Goal: Task Accomplishment & Management: Use online tool/utility

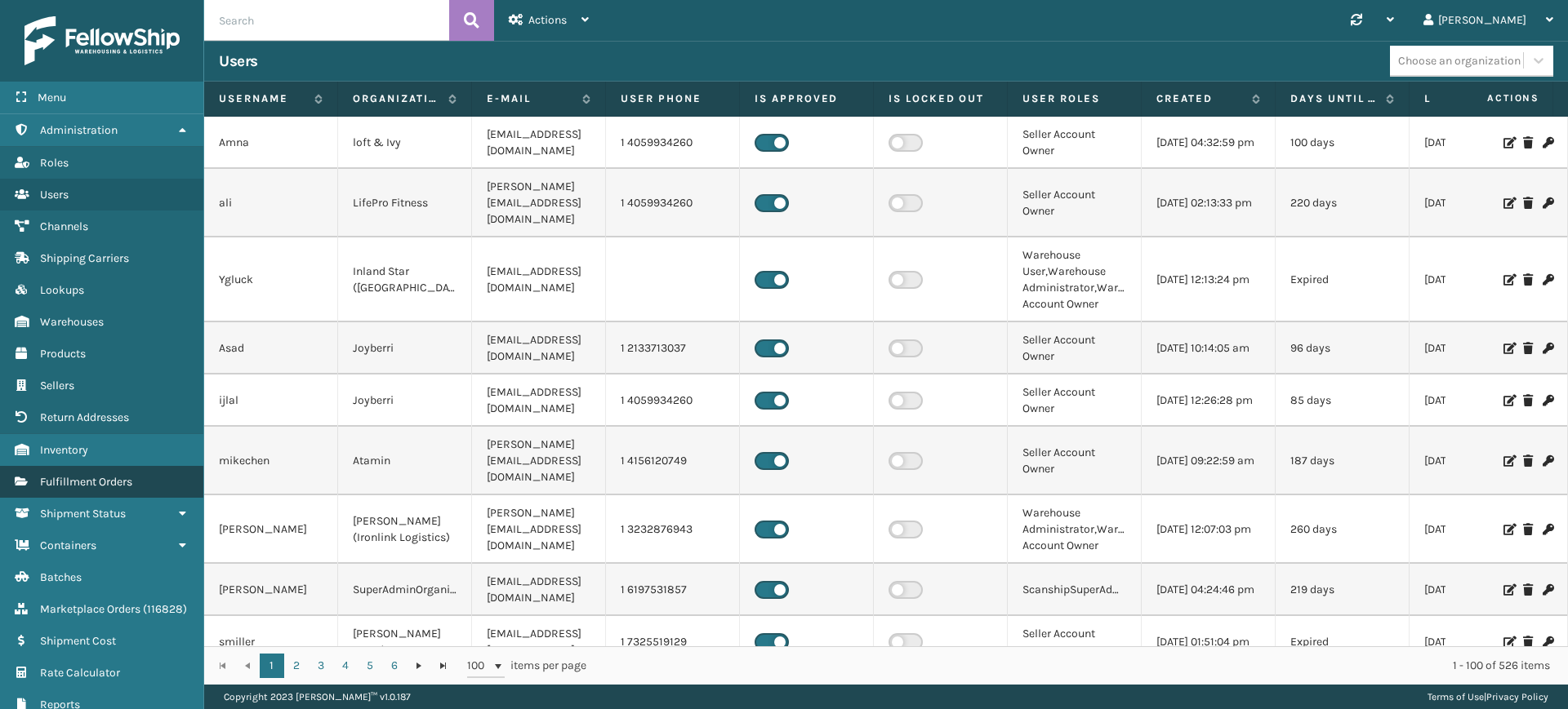
click at [98, 473] on link "Fulfillment Orders" at bounding box center [102, 482] width 204 height 32
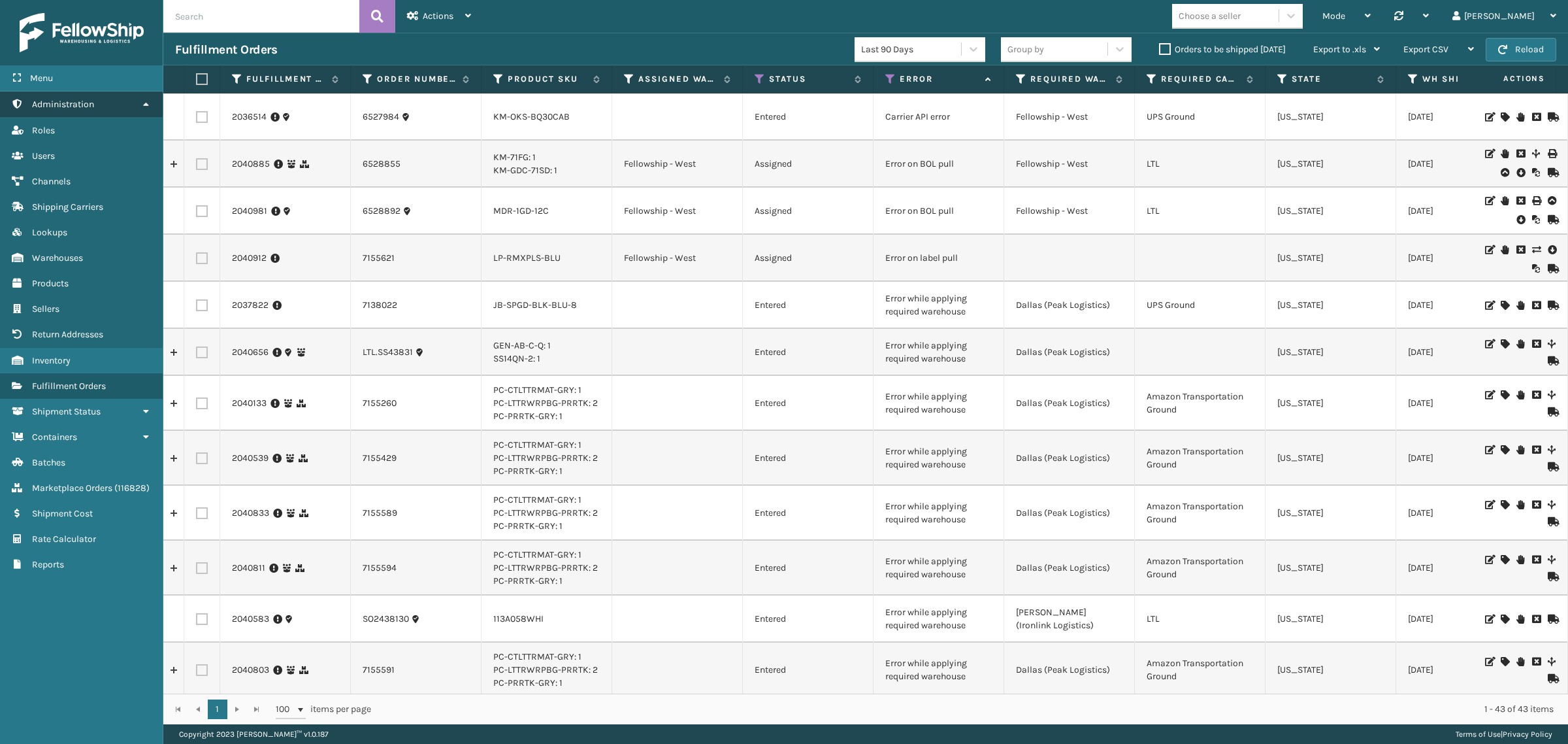
click at [149, 100] on icon at bounding box center [146, 104] width 10 height 9
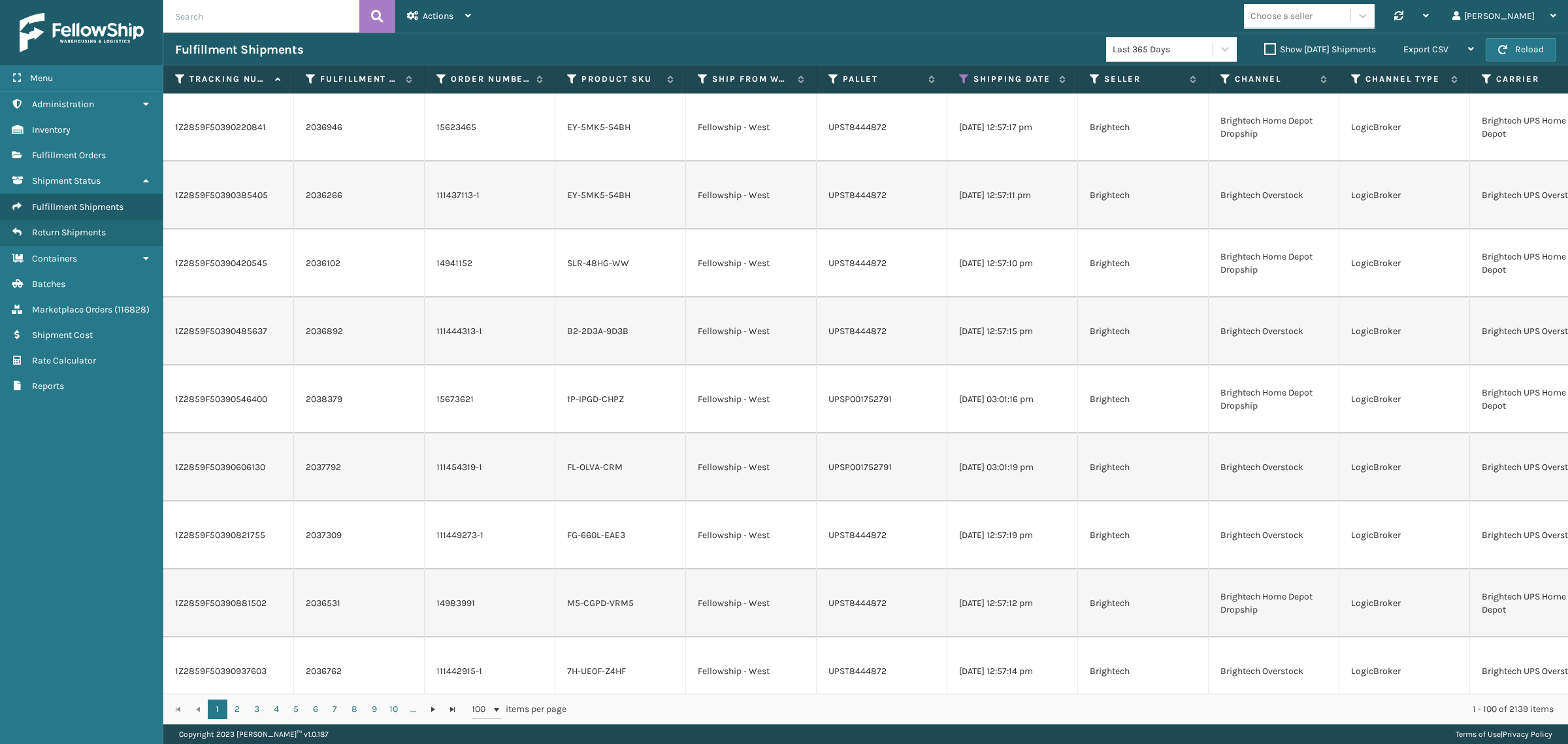
click at [1264, 47] on label "Show [DATE] Shipments" at bounding box center [1320, 49] width 111 height 11
click at [1264, 47] on input "Show [DATE] Shipments" at bounding box center [1264, 46] width 1 height 8
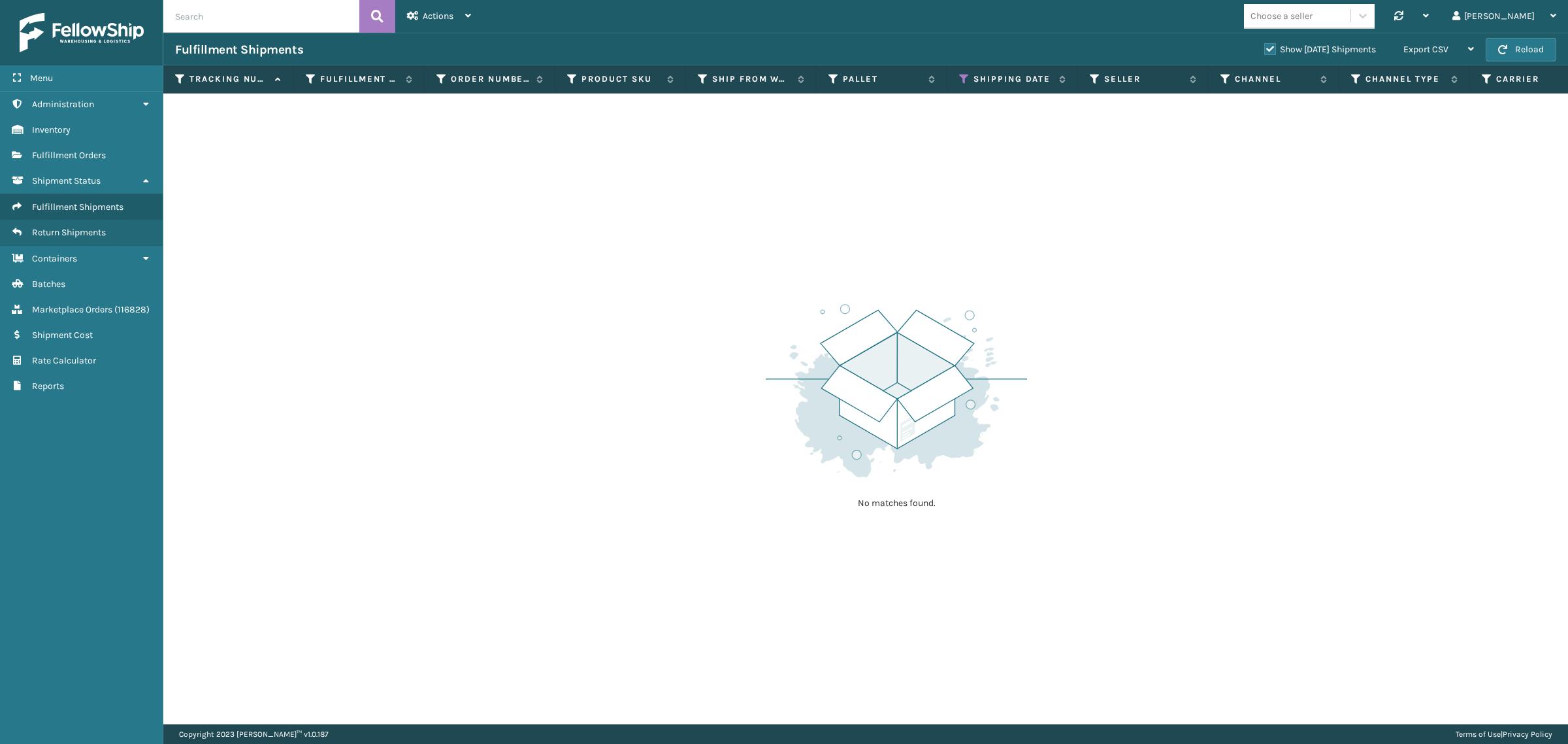
click at [1264, 44] on label "Show [DATE] Shipments" at bounding box center [1320, 49] width 111 height 11
click at [1264, 43] on input "Show [DATE] Shipments" at bounding box center [1264, 46] width 1 height 8
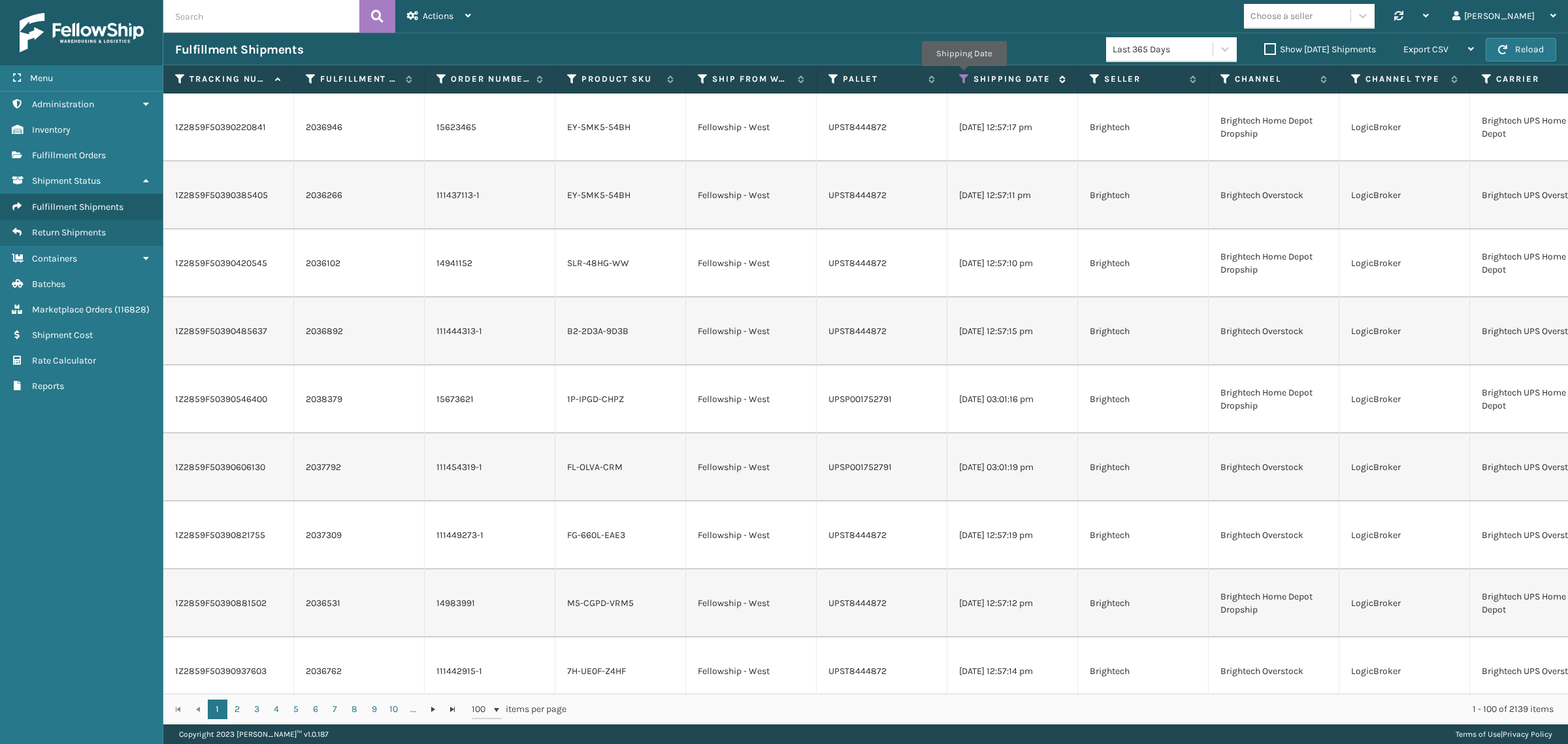
click at [964, 75] on icon at bounding box center [964, 79] width 10 height 12
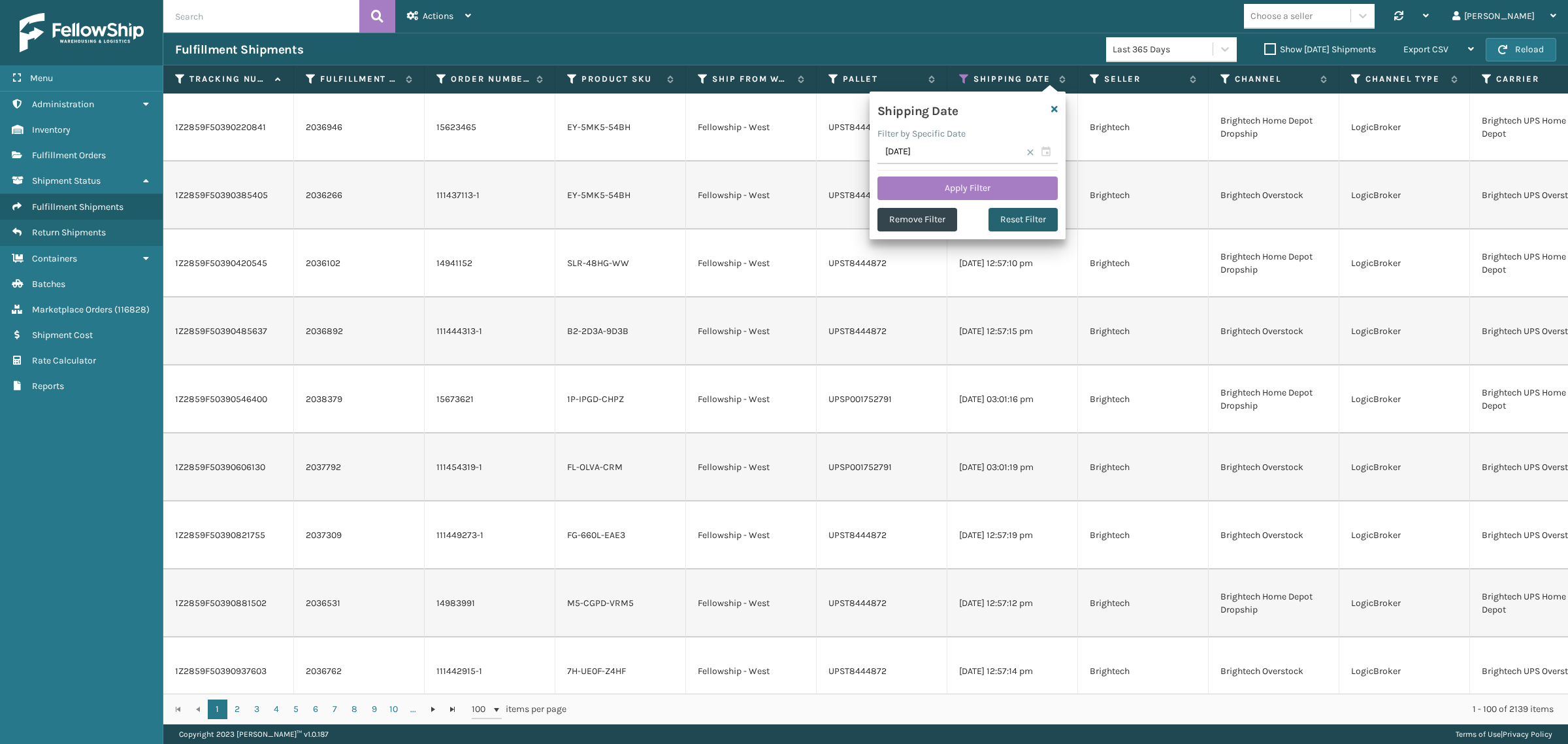
click at [1017, 216] on button "Reset Filter" at bounding box center [1023, 219] width 69 height 24
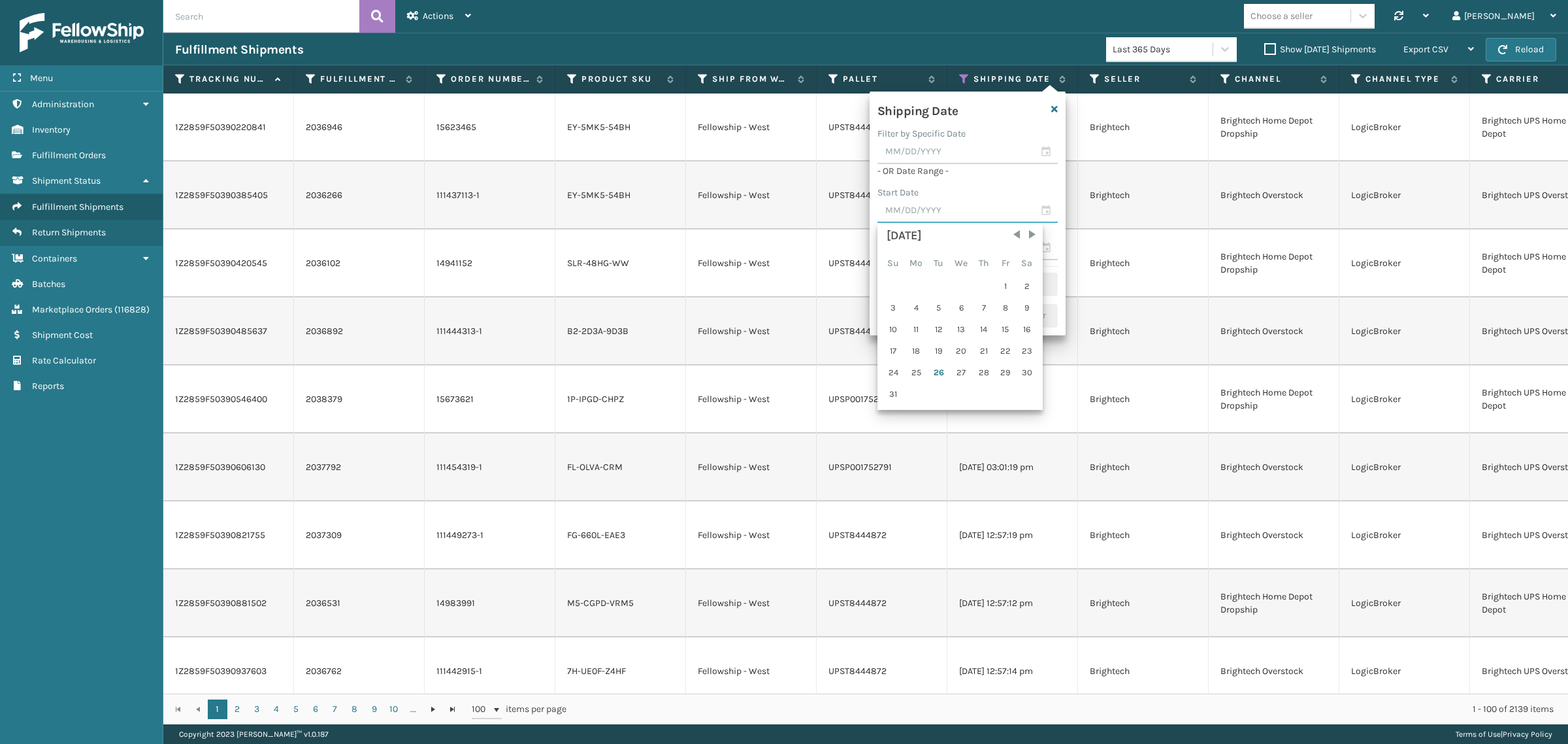
click at [939, 210] on input "text" at bounding box center [967, 211] width 180 height 24
click at [932, 345] on div "19" at bounding box center [939, 351] width 19 height 20
type input "[DATE]"
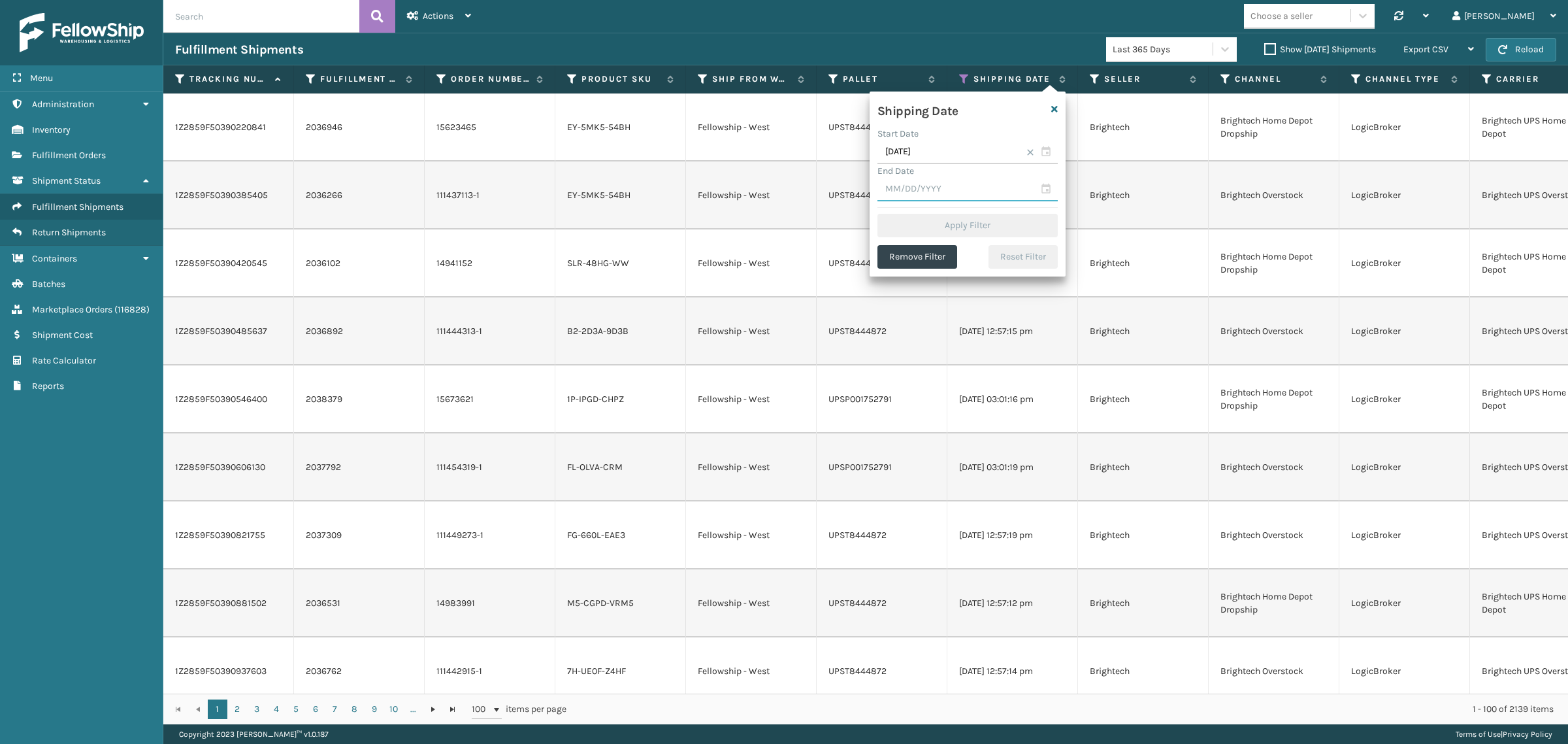
click at [926, 186] on input "text" at bounding box center [967, 189] width 180 height 24
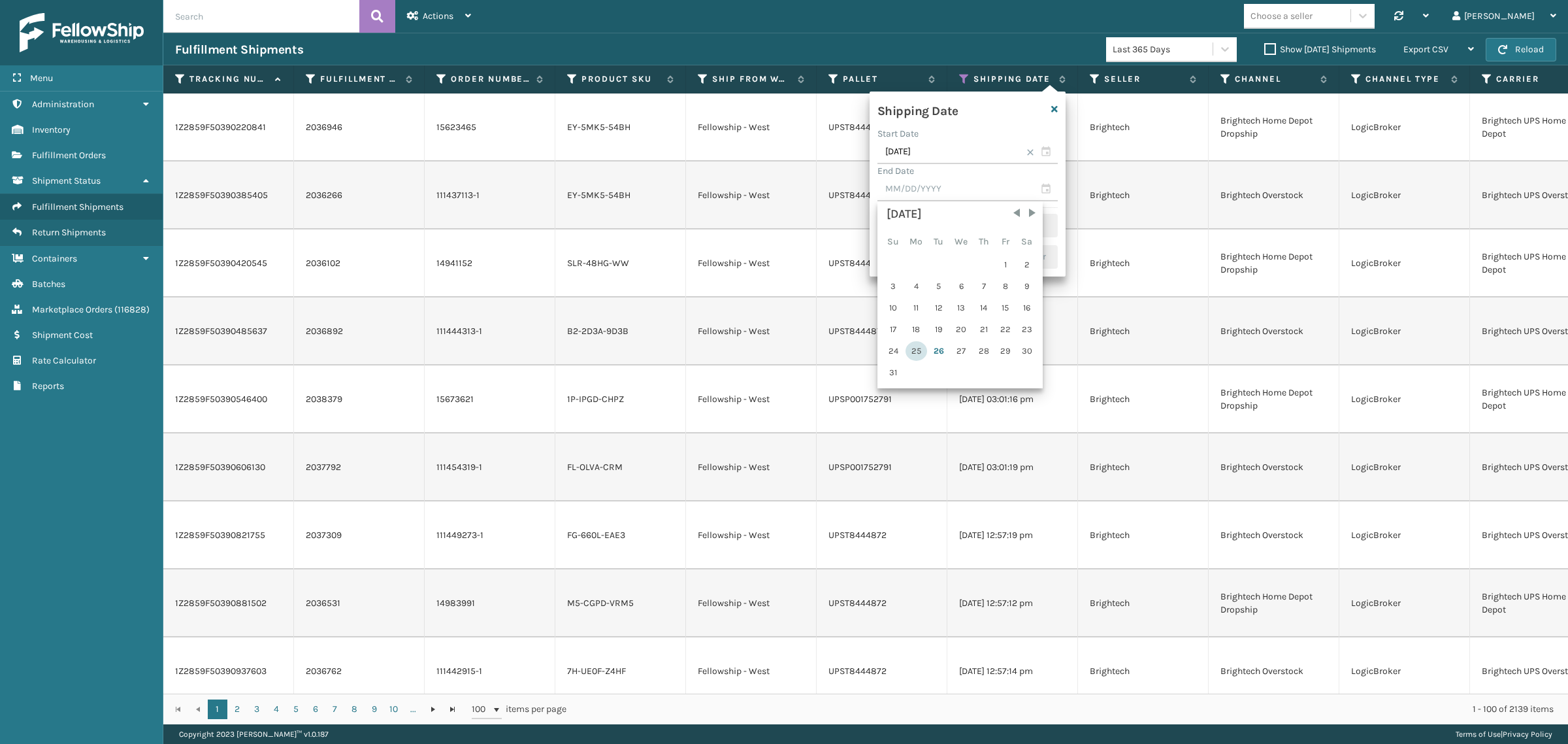
click at [916, 348] on div "25" at bounding box center [916, 351] width 22 height 20
type input "[DATE]"
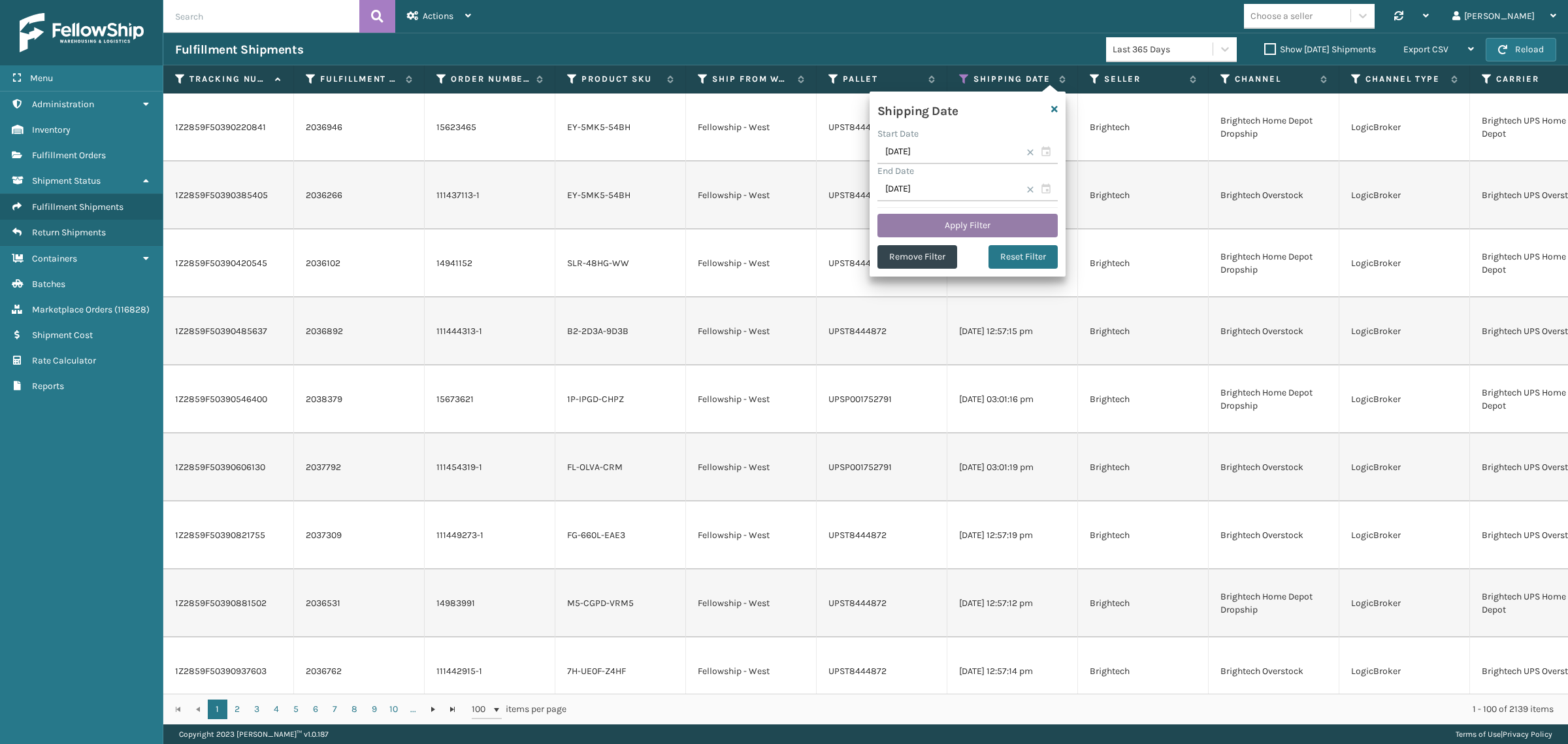
click at [967, 224] on button "Apply Filter" at bounding box center [967, 226] width 180 height 24
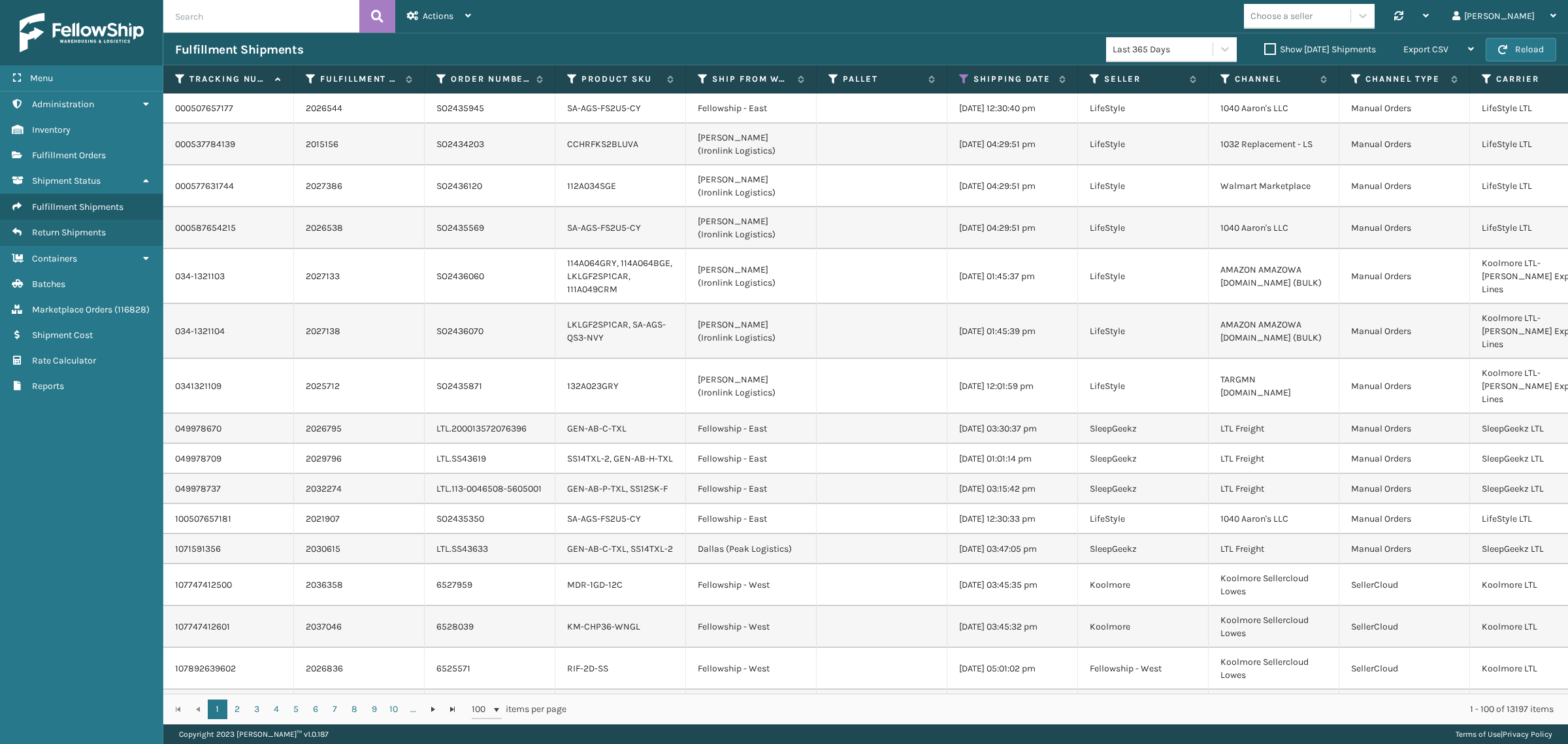
click at [1264, 47] on label "Show [DATE] Shipments" at bounding box center [1320, 49] width 111 height 11
click at [1264, 47] on input "Show [DATE] Shipments" at bounding box center [1264, 46] width 1 height 8
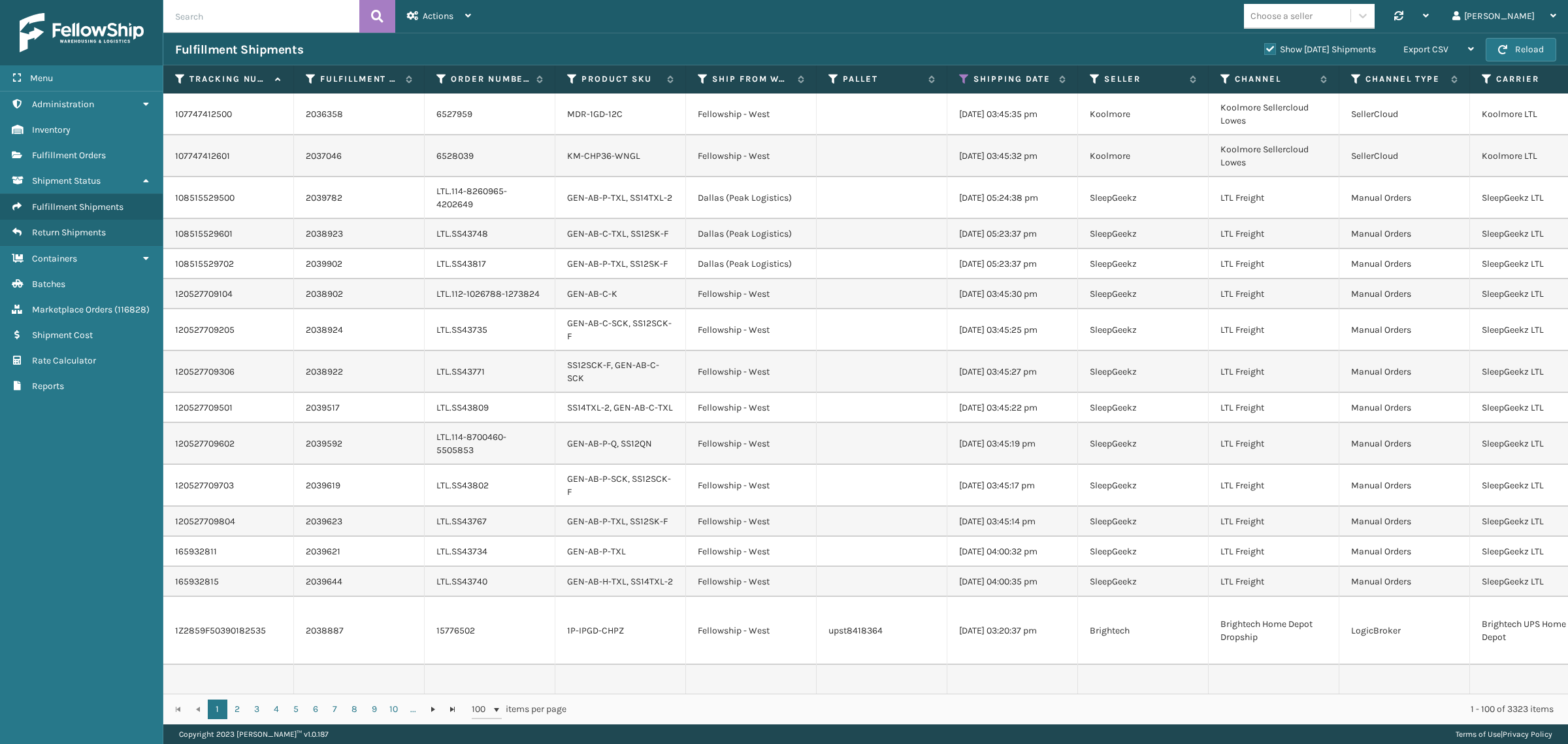
click at [1264, 45] on label "Show [DATE] Shipments" at bounding box center [1320, 49] width 111 height 11
click at [1264, 45] on input "Show [DATE] Shipments" at bounding box center [1264, 46] width 1 height 8
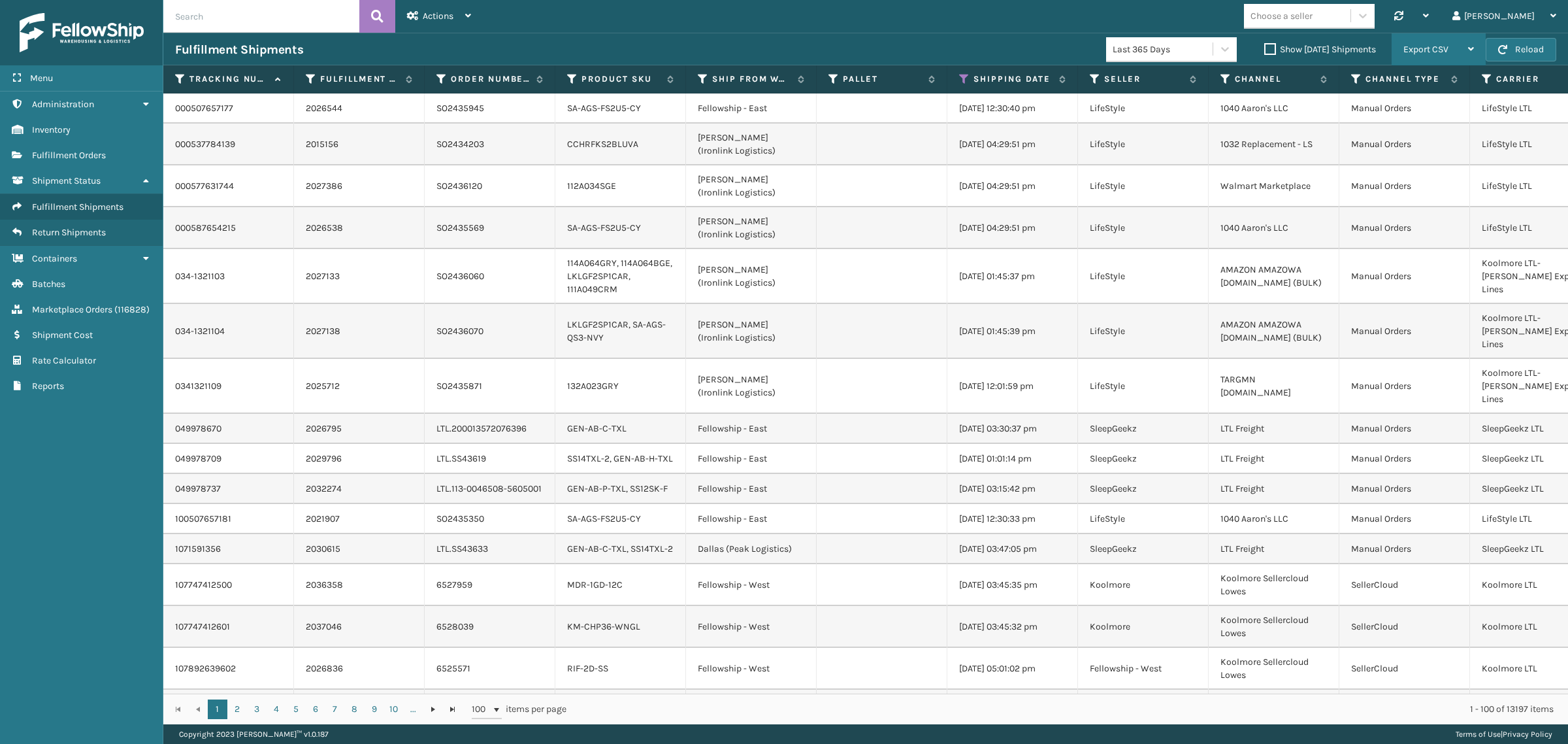
click at [1445, 47] on span "Export CSV" at bounding box center [1426, 49] width 45 height 11
click at [1454, 120] on li "Export All Pages" at bounding box center [1397, 119] width 175 height 36
click at [96, 476] on div "Menu Rate Calculator Administration Rate Calculator Inventory Rate Calculator F…" at bounding box center [81, 372] width 164 height 744
click at [962, 76] on icon at bounding box center [964, 79] width 10 height 12
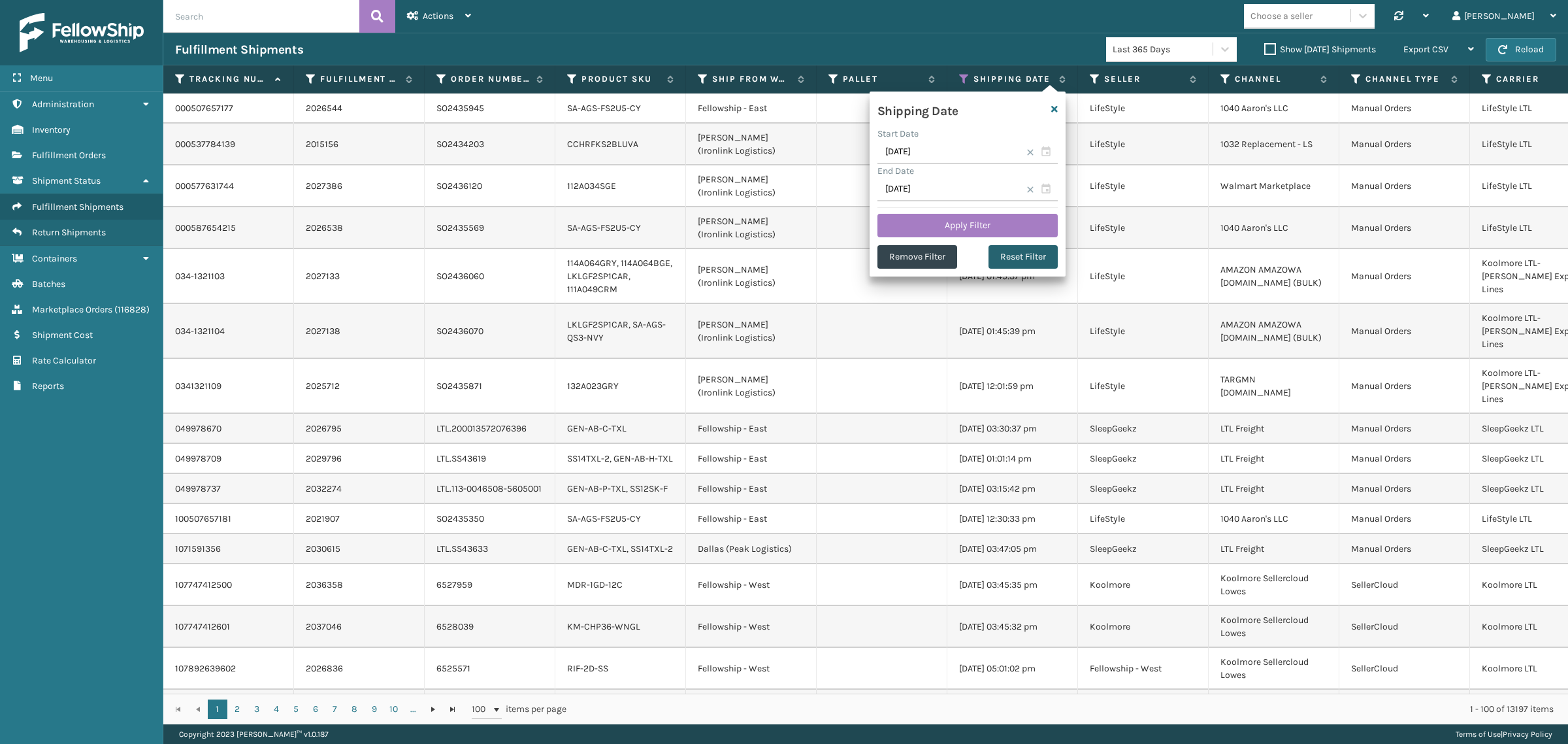
click at [1019, 257] on button "Reset Filter" at bounding box center [1023, 257] width 69 height 24
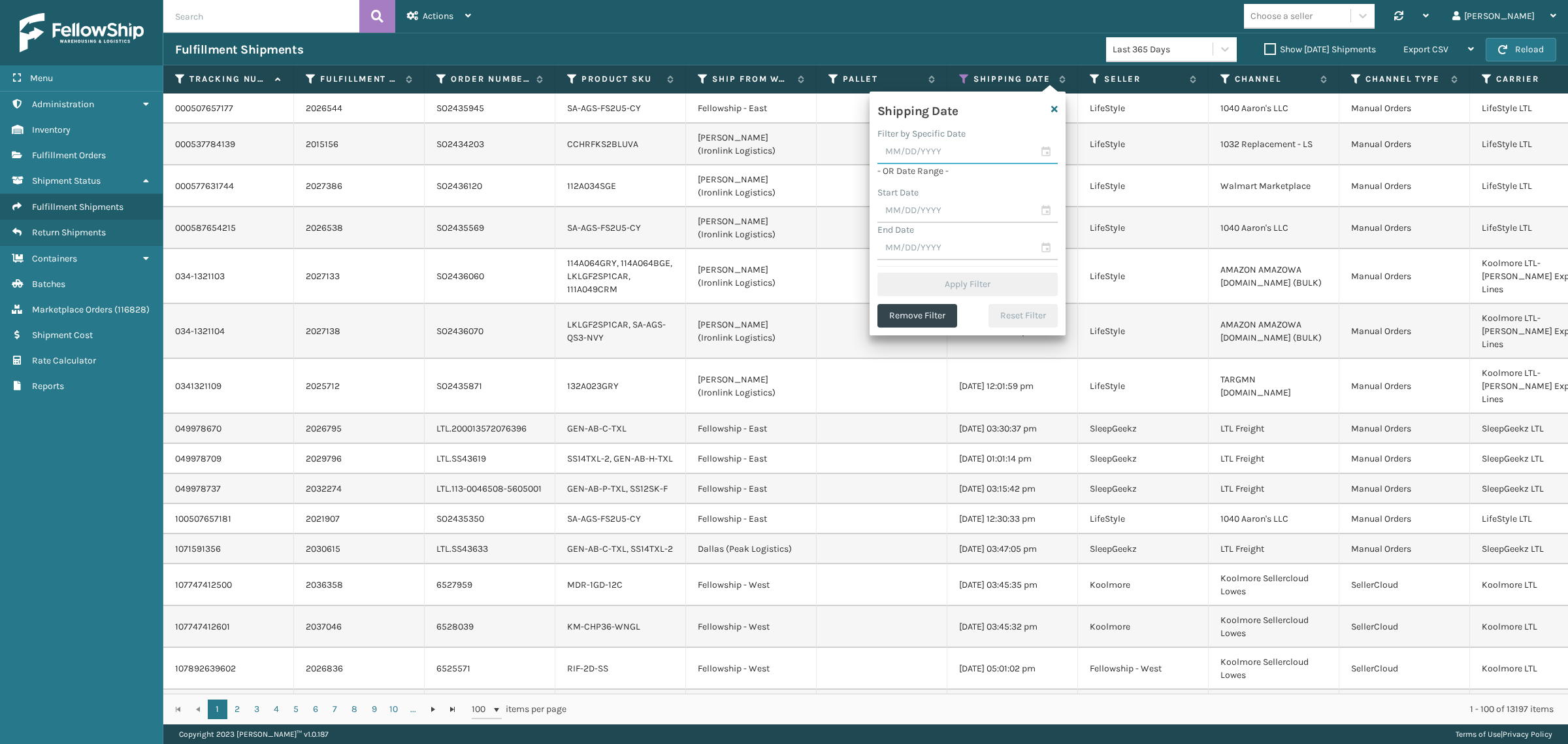
click at [923, 157] on input "text" at bounding box center [967, 153] width 180 height 24
click at [916, 307] on div "25" at bounding box center [916, 313] width 22 height 20
type input "[DATE]"
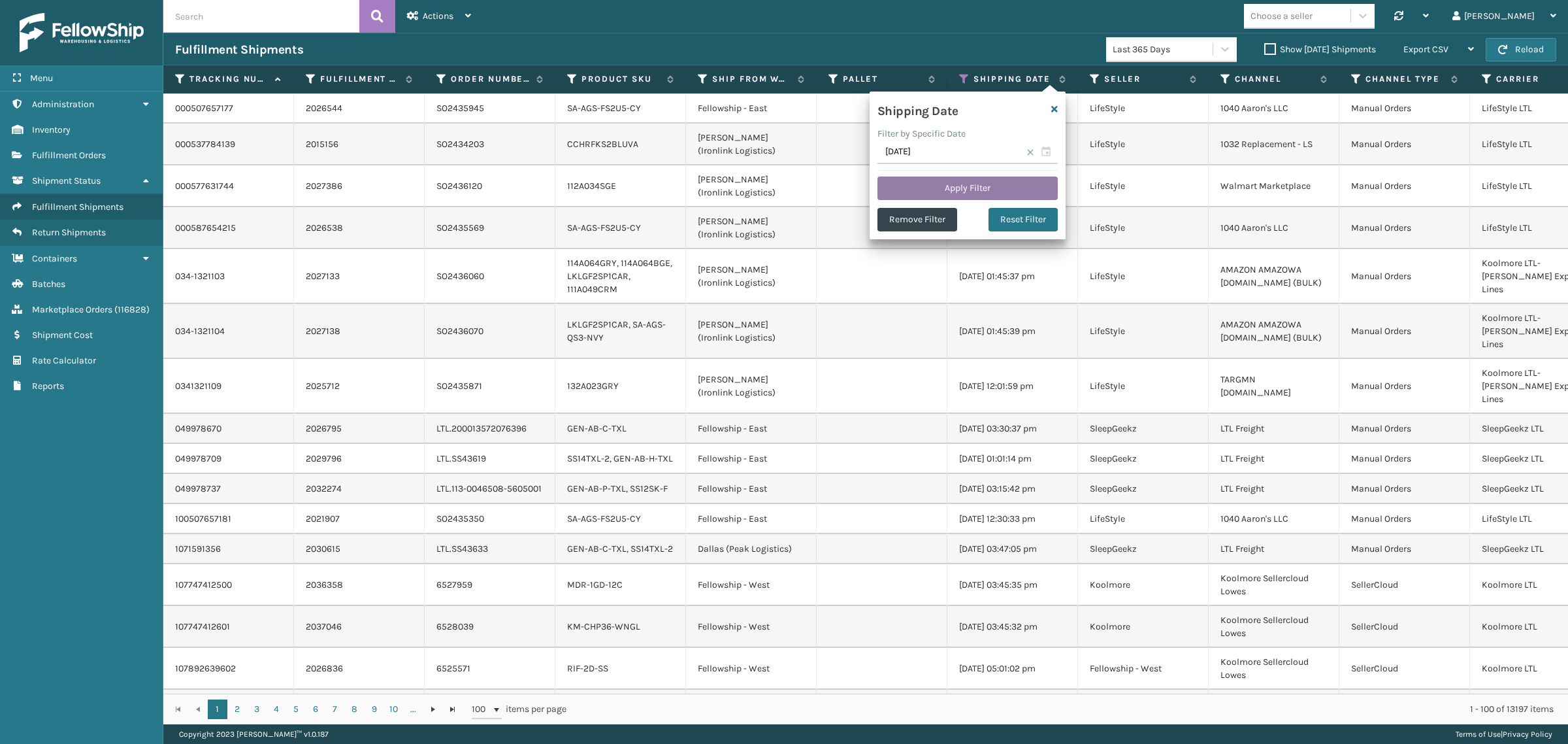
click at [933, 186] on button "Apply Filter" at bounding box center [967, 188] width 180 height 24
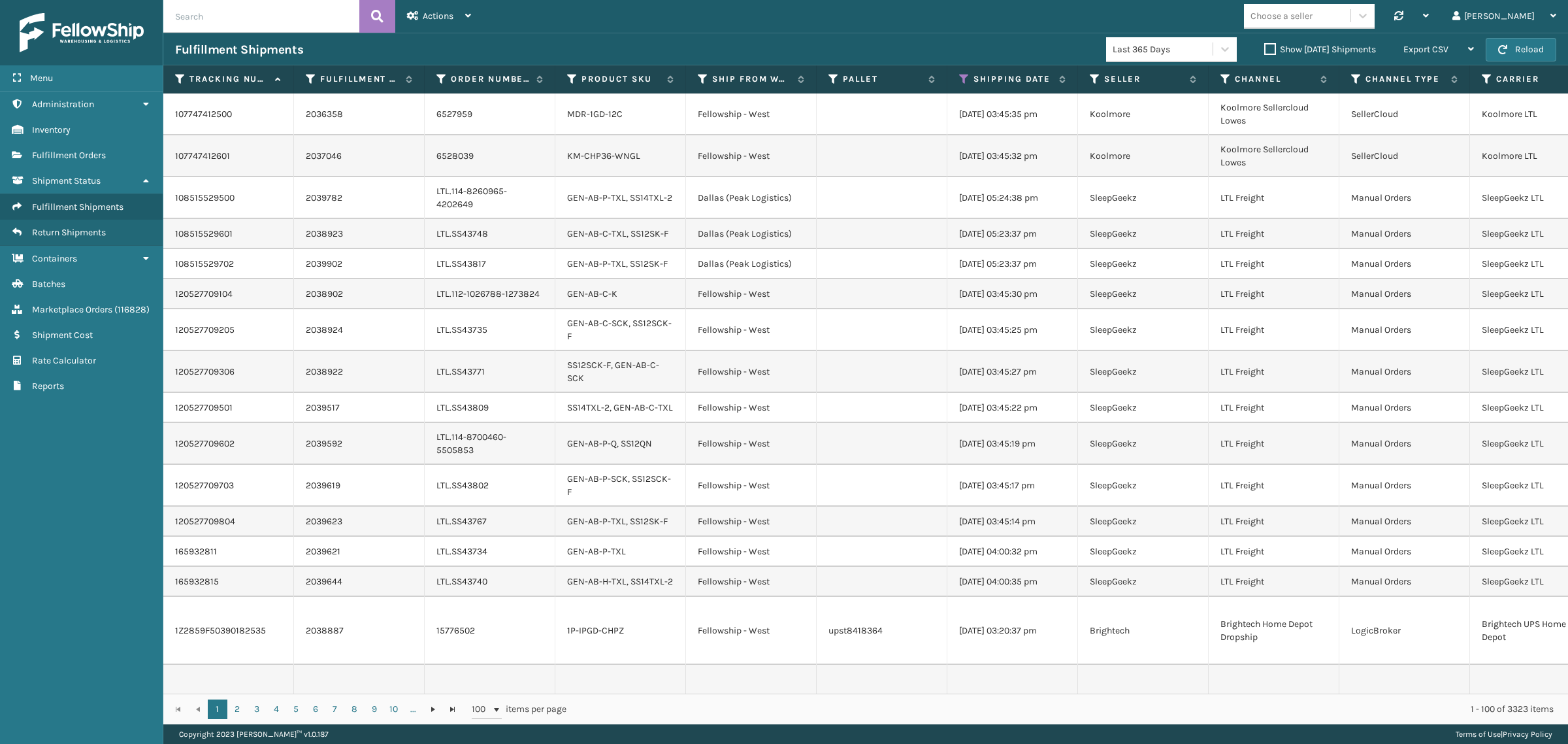
click at [1264, 49] on label "Show [DATE] Shipments" at bounding box center [1320, 49] width 111 height 11
click at [1264, 49] on input "Show [DATE] Shipments" at bounding box center [1264, 46] width 1 height 8
click at [1264, 49] on label "Show [DATE] Shipments" at bounding box center [1320, 49] width 111 height 11
click at [1264, 49] on input "Show [DATE] Shipments" at bounding box center [1264, 46] width 1 height 8
click at [1523, 49] on button "Reload" at bounding box center [1521, 49] width 70 height 24
